Goal: Information Seeking & Learning: Understand process/instructions

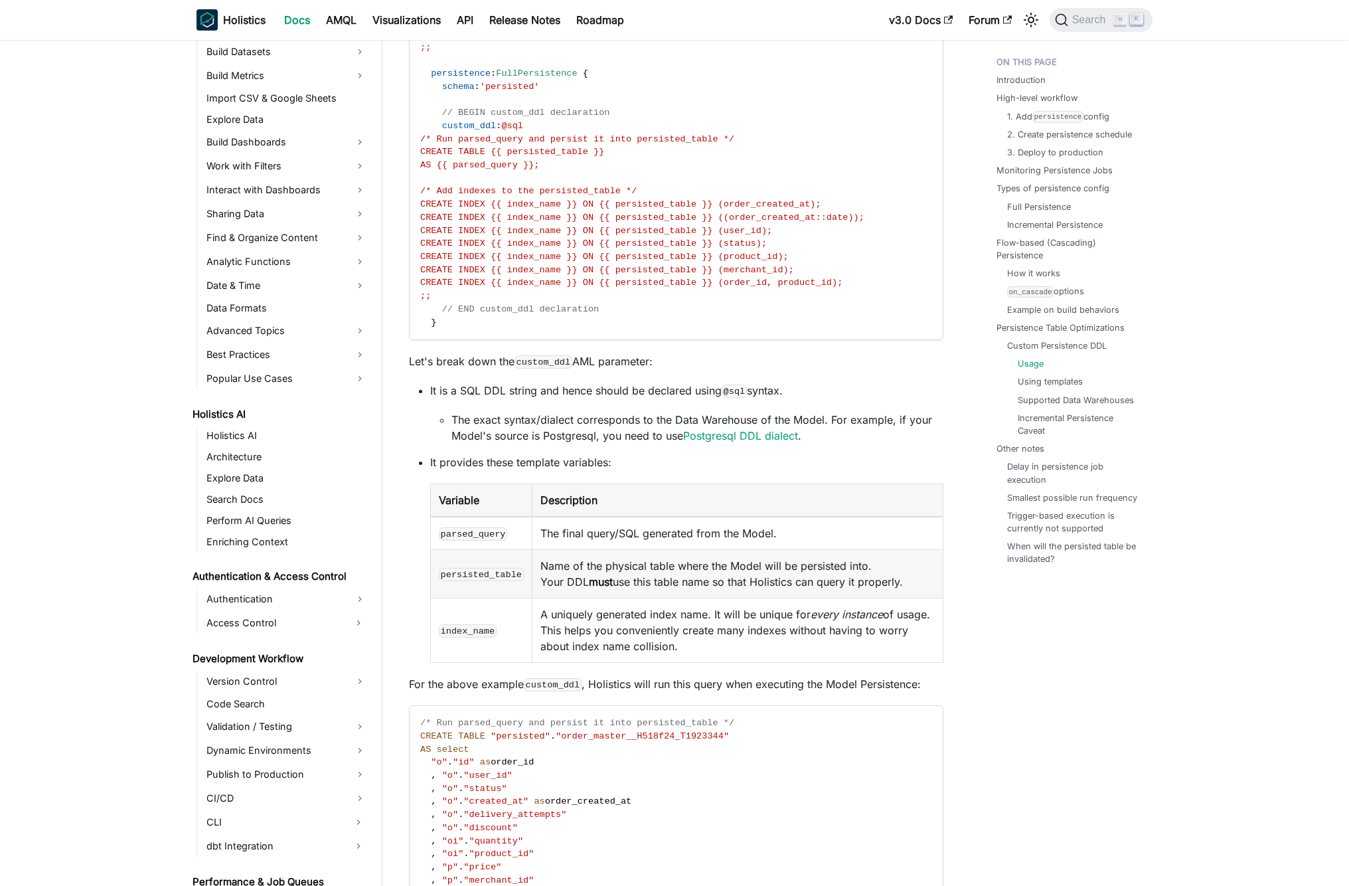
scroll to position [8442, 0]
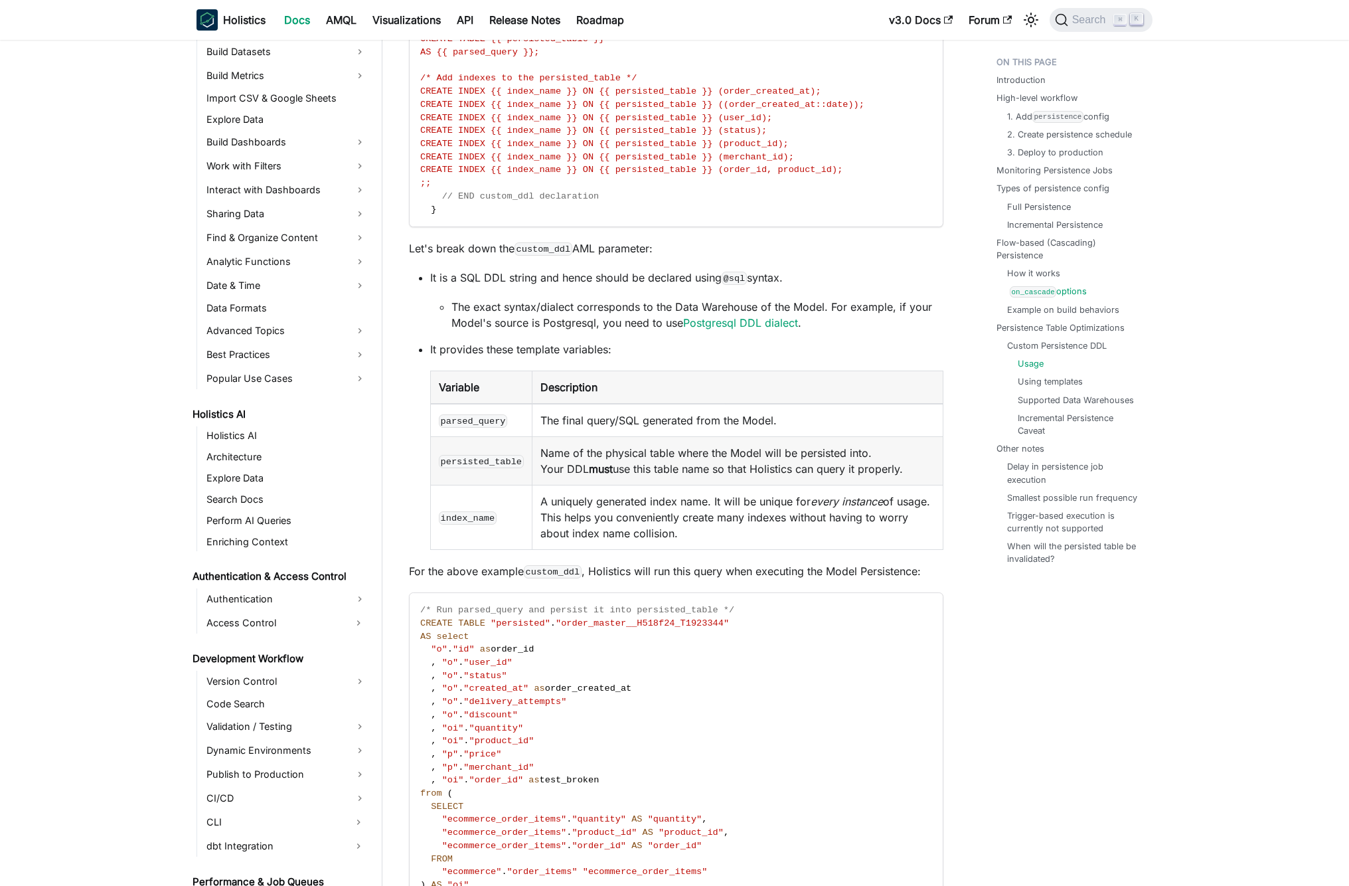
click at [1071, 292] on link "on_cascade options" at bounding box center [1048, 291] width 77 height 13
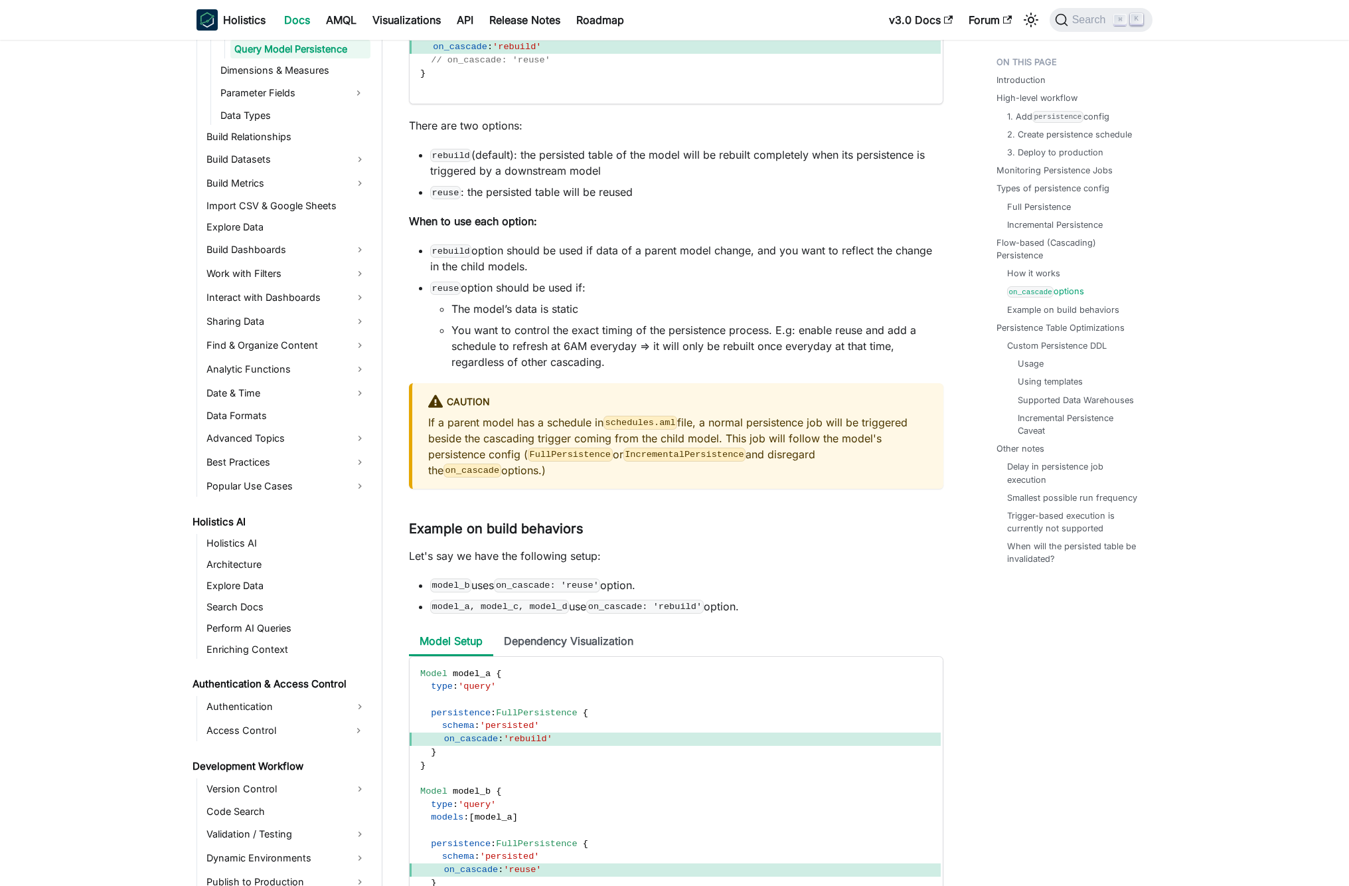
scroll to position [5878, 0]
click at [662, 315] on li "reuse option should be used if: The model’s data is static You want to control …" at bounding box center [686, 325] width 513 height 90
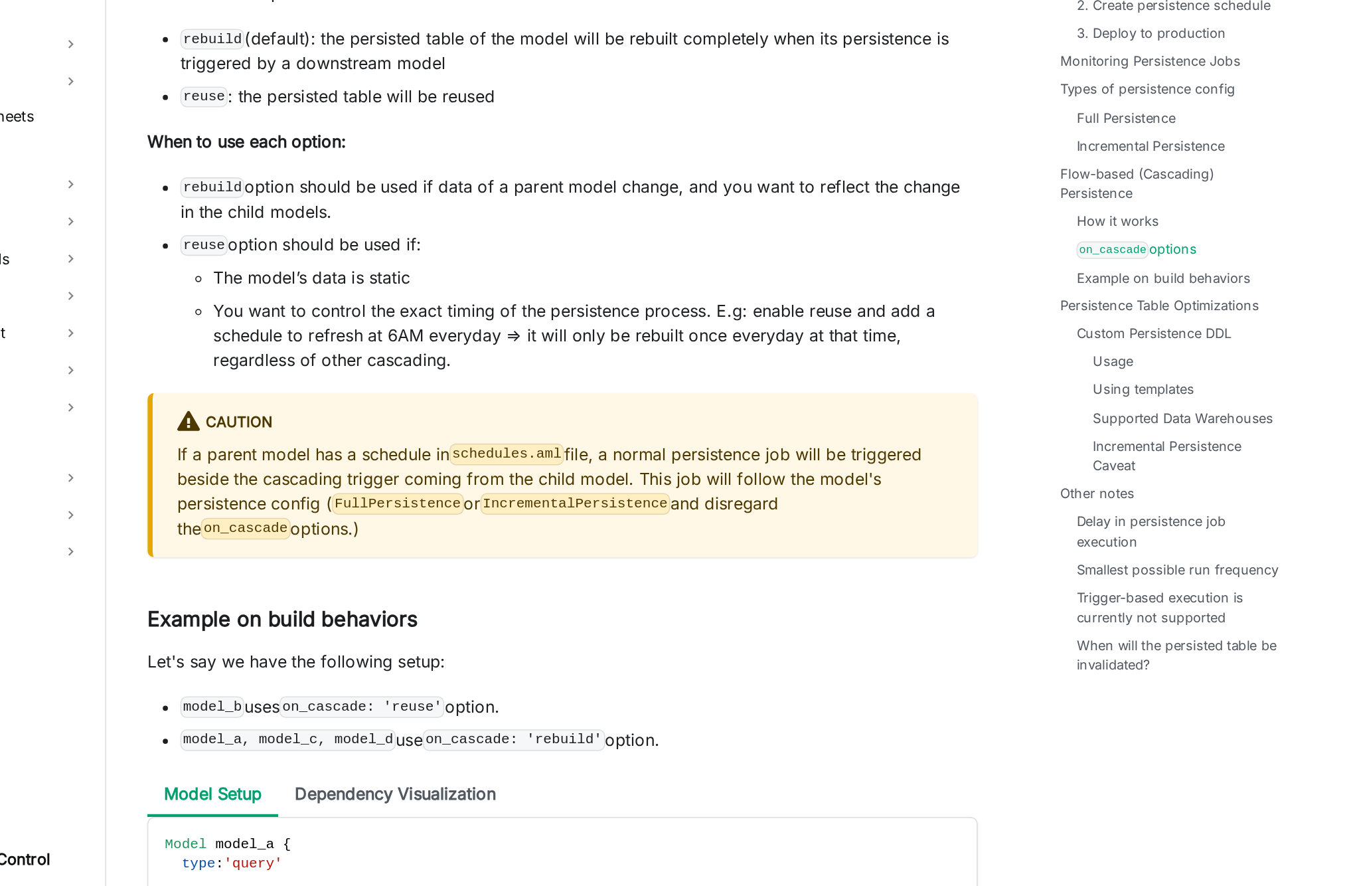
click at [742, 317] on li "The model’s data is static" at bounding box center [697, 309] width 492 height 16
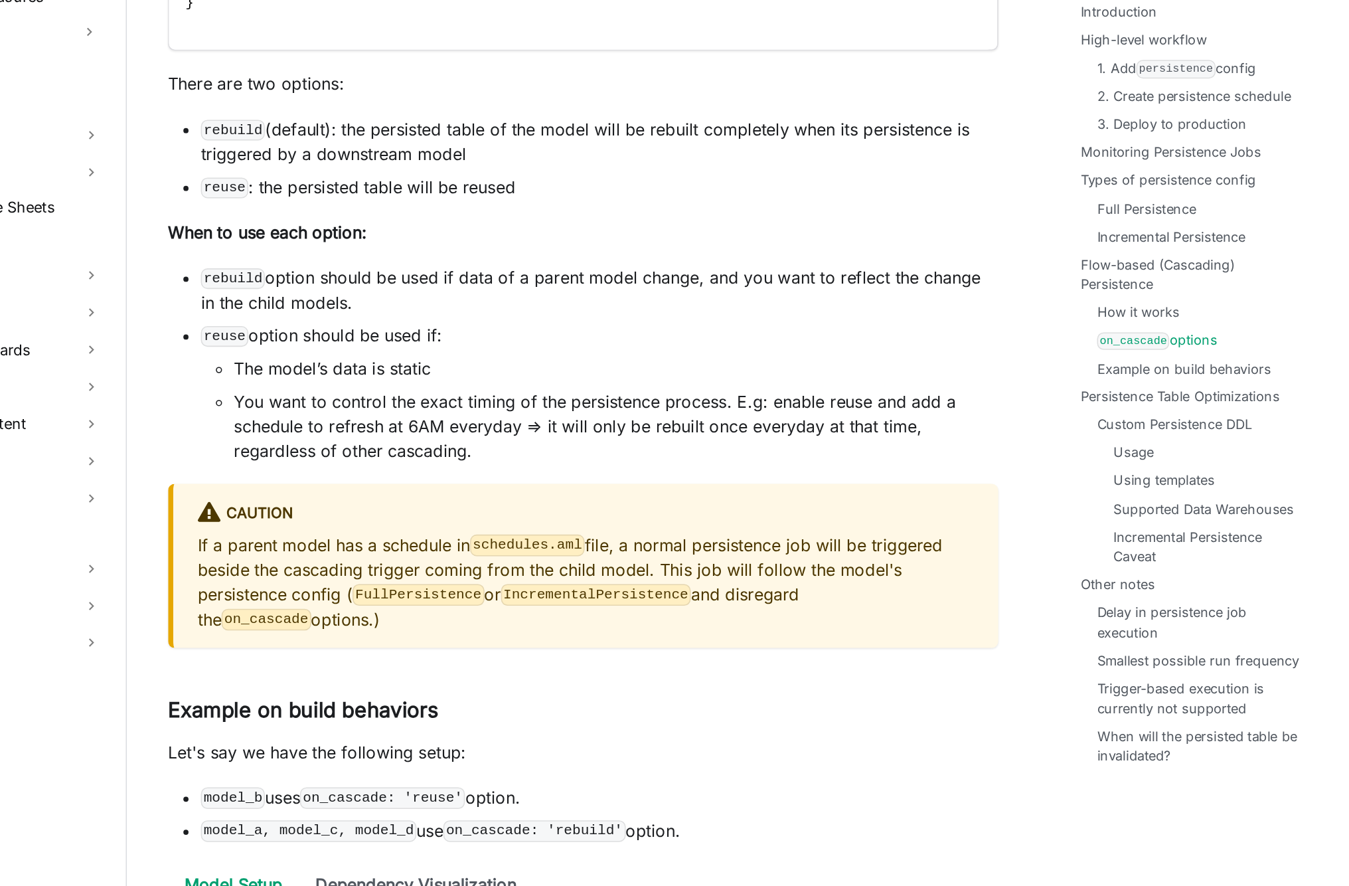
click at [445, 295] on code "reuse" at bounding box center [445, 288] width 31 height 13
click at [449, 317] on ul "The model’s data is static You want to control the exact timing of the persiste…" at bounding box center [686, 335] width 513 height 69
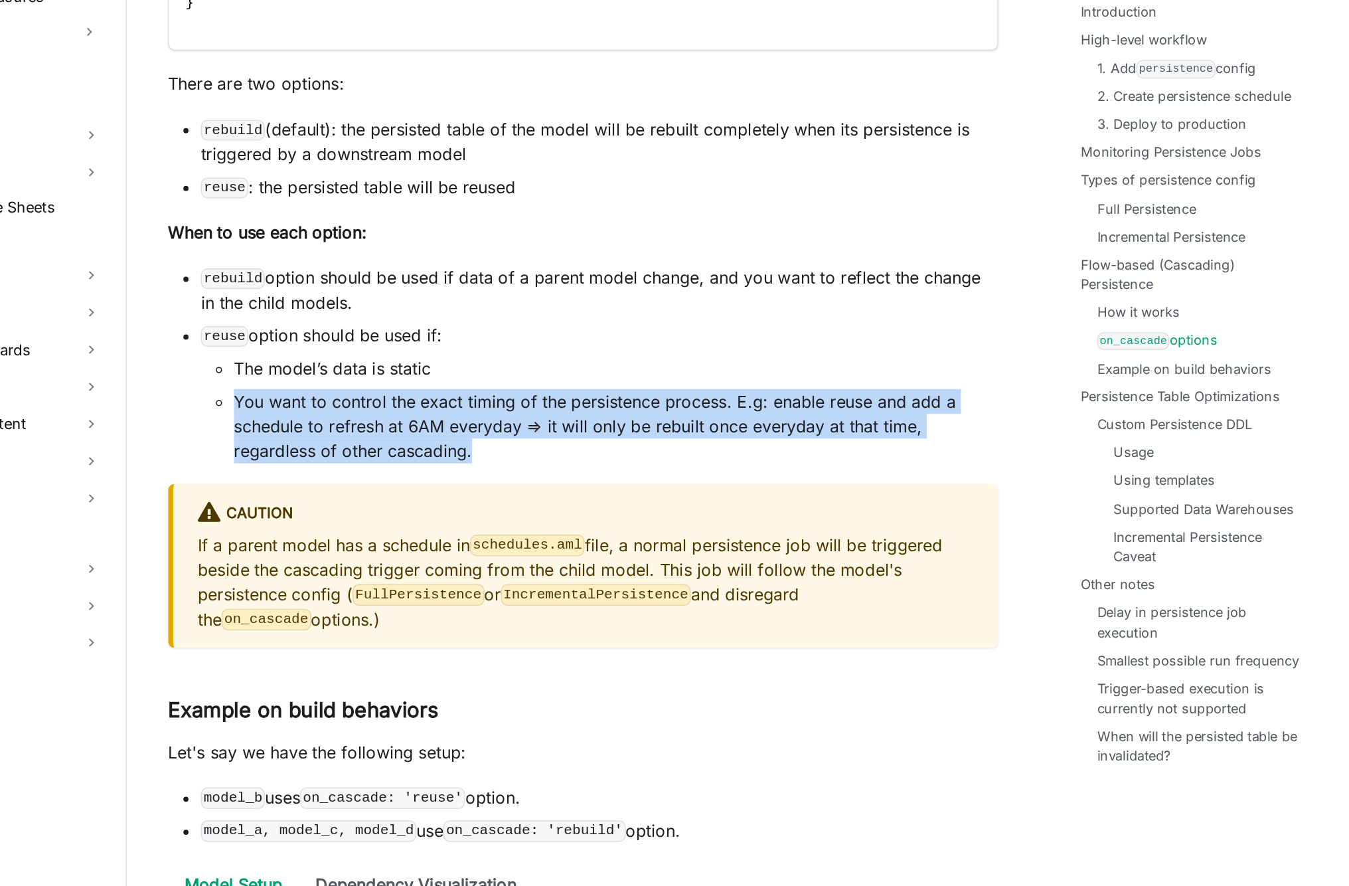
drag, startPoint x: 453, startPoint y: 347, endPoint x: 607, endPoint y: 386, distance: 159.1
click at [631, 340] on li "You want to control the exact timing of the persistence process. E.g: enable re…" at bounding box center [697, 347] width 492 height 48
